Goal: Navigation & Orientation: Find specific page/section

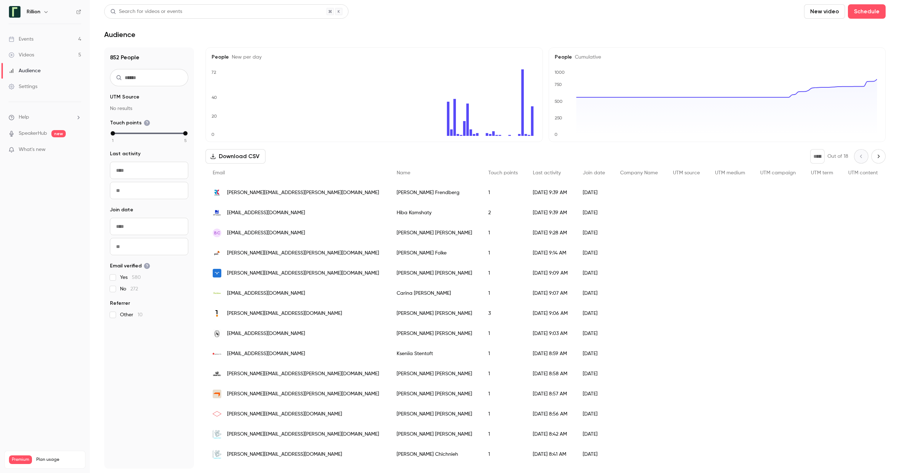
click at [28, 38] on div "Events" at bounding box center [21, 39] width 25 height 7
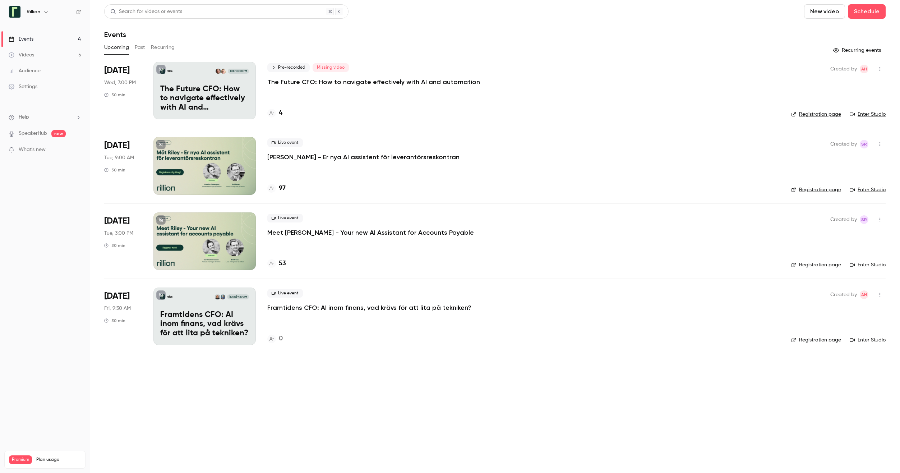
click at [236, 162] on div at bounding box center [204, 166] width 102 height 58
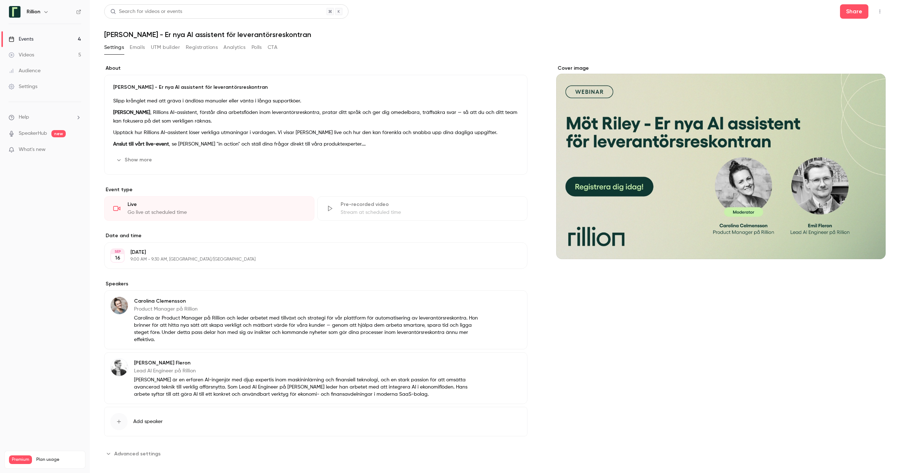
click at [197, 47] on button "Registrations" at bounding box center [202, 48] width 32 height 12
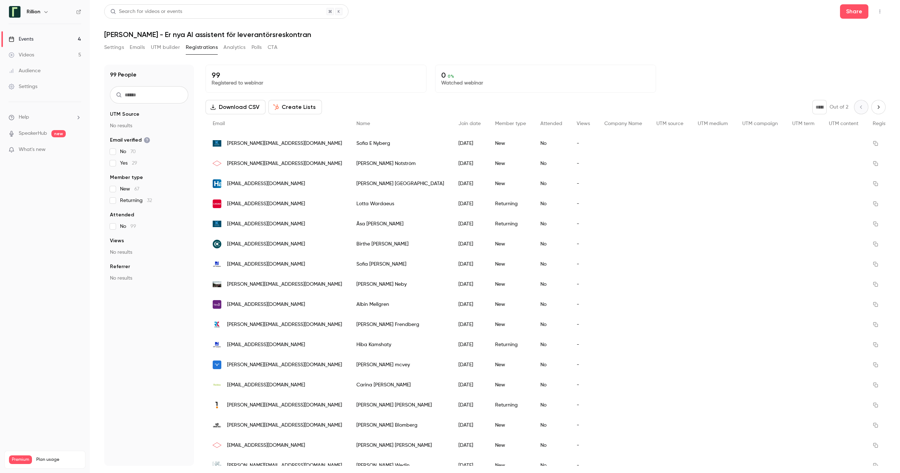
click at [118, 47] on button "Settings" at bounding box center [114, 48] width 20 height 12
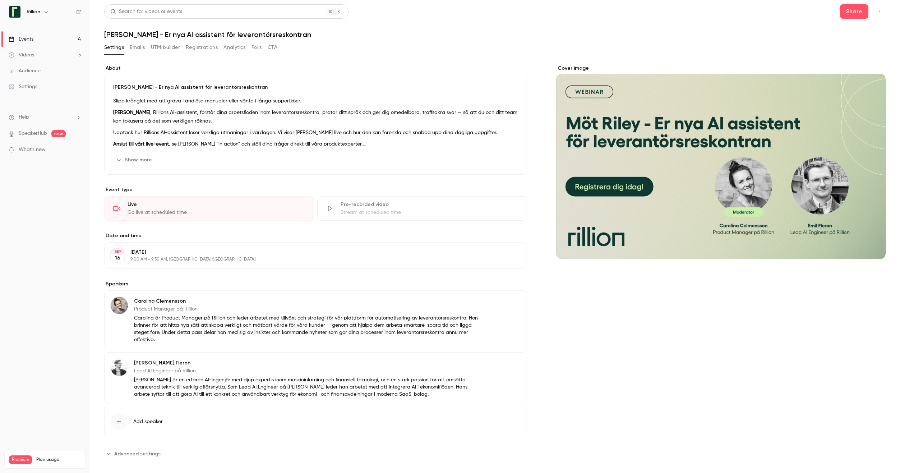
click at [26, 37] on div "Events" at bounding box center [21, 39] width 25 height 7
